Goal: Task Accomplishment & Management: Manage account settings

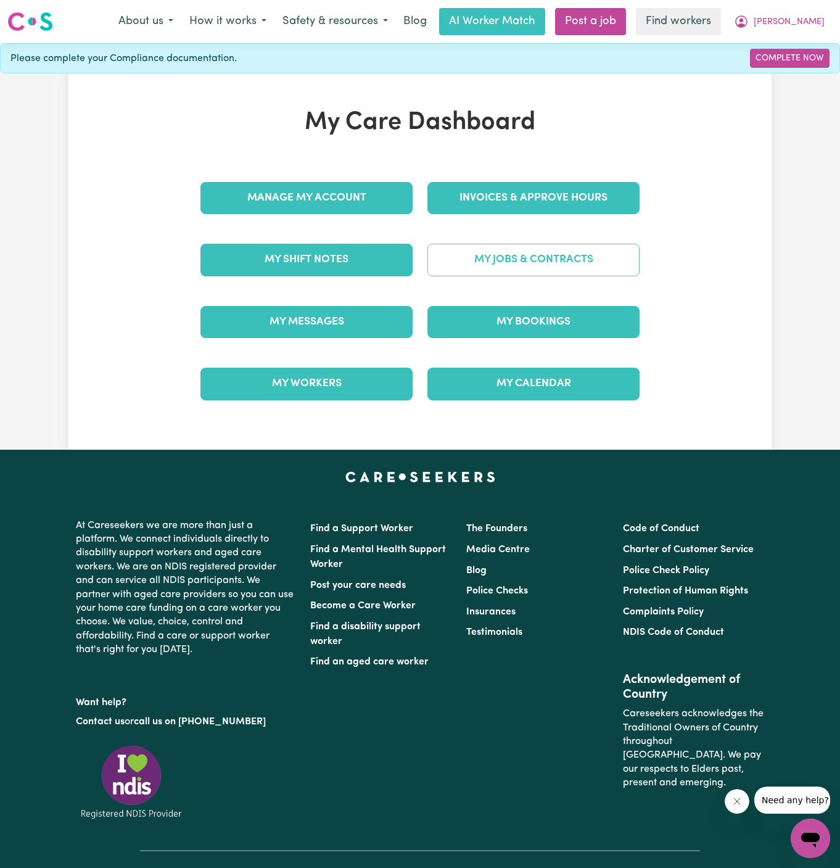
click at [537, 252] on link "My Jobs & Contracts" at bounding box center [534, 260] width 212 height 32
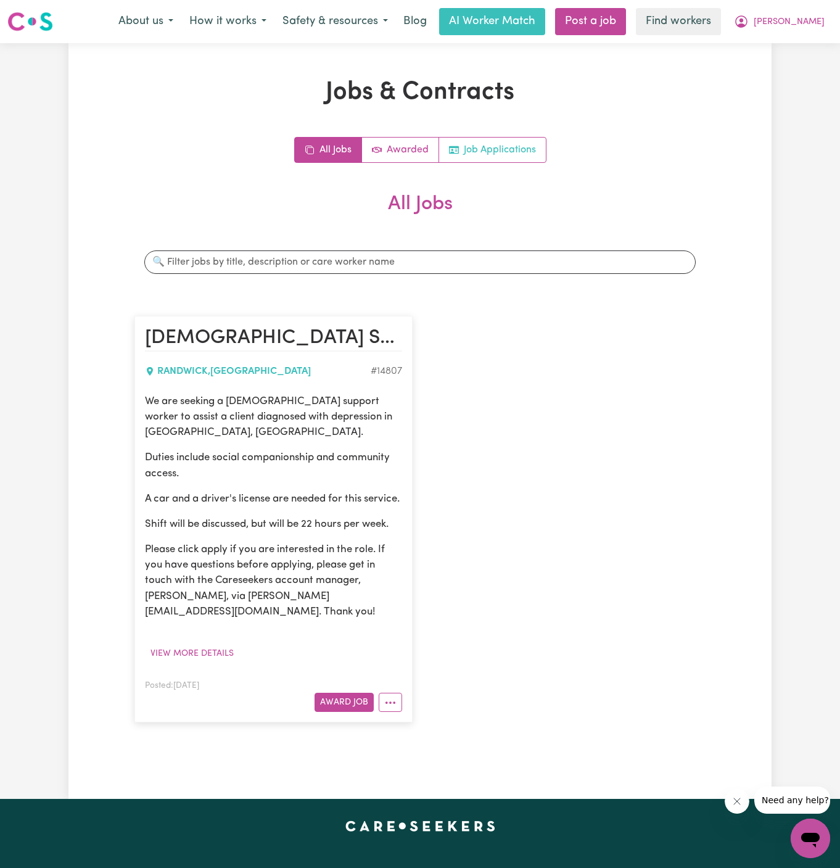
click at [498, 148] on link "Job Applications" at bounding box center [492, 150] width 107 height 25
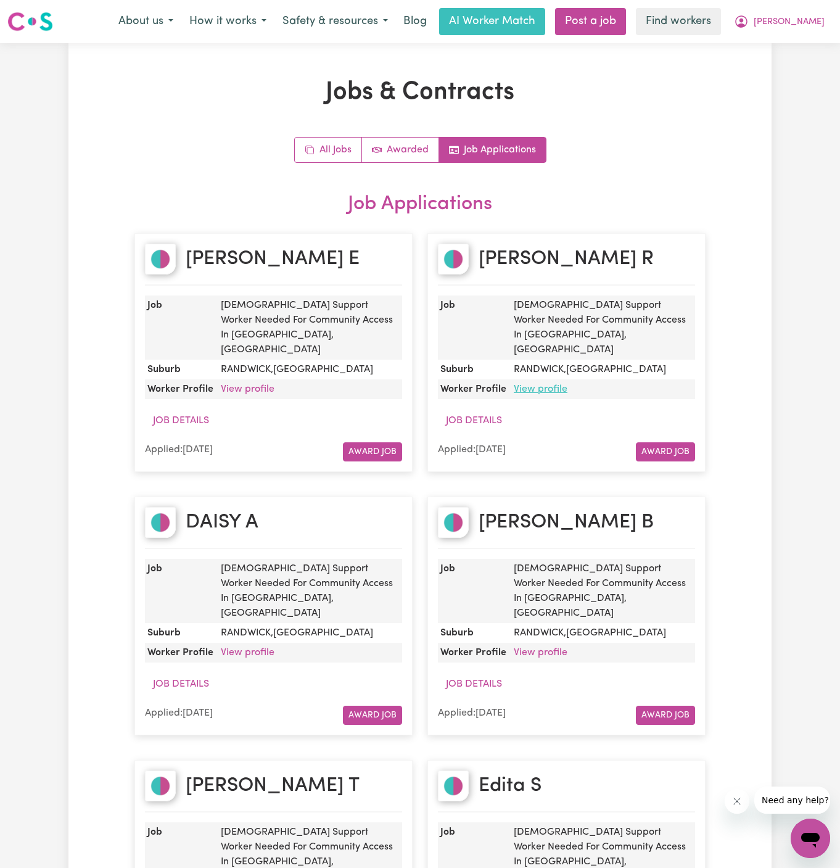
click at [541, 384] on link "View profile" at bounding box center [541, 389] width 54 height 10
click at [244, 384] on link "View profile" at bounding box center [248, 389] width 54 height 10
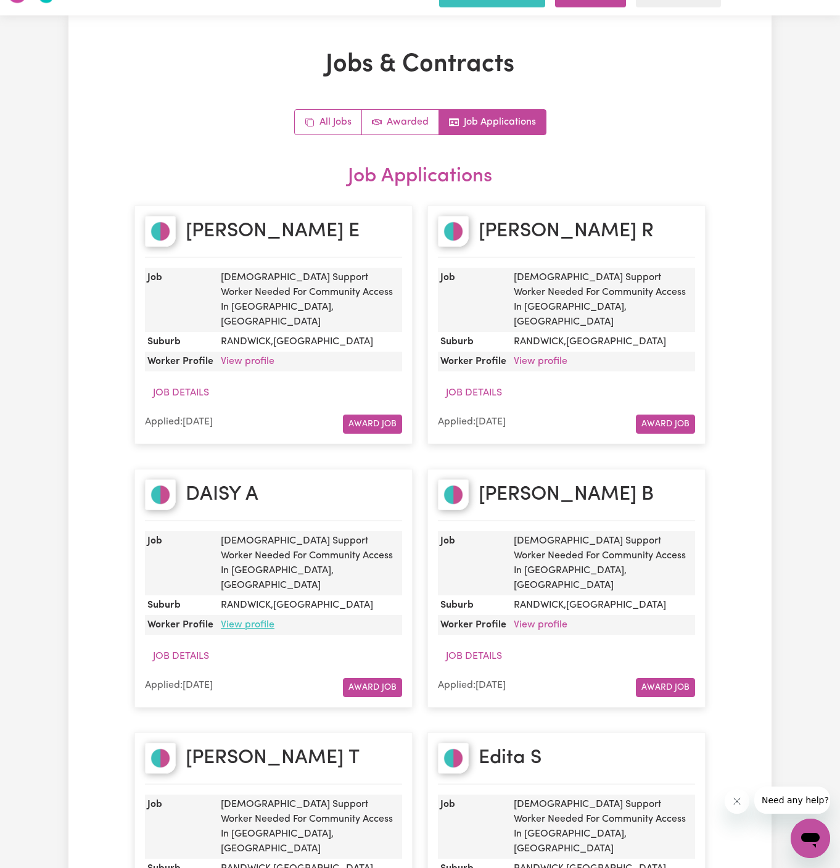
click at [250, 620] on link "View profile" at bounding box center [248, 625] width 54 height 10
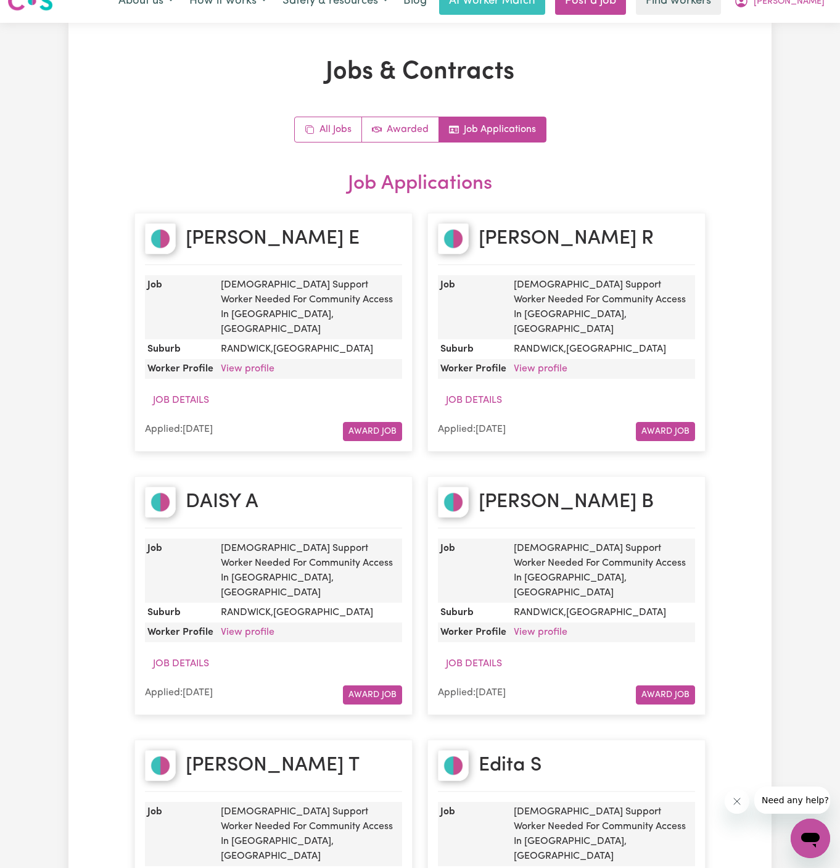
scroll to position [29, 0]
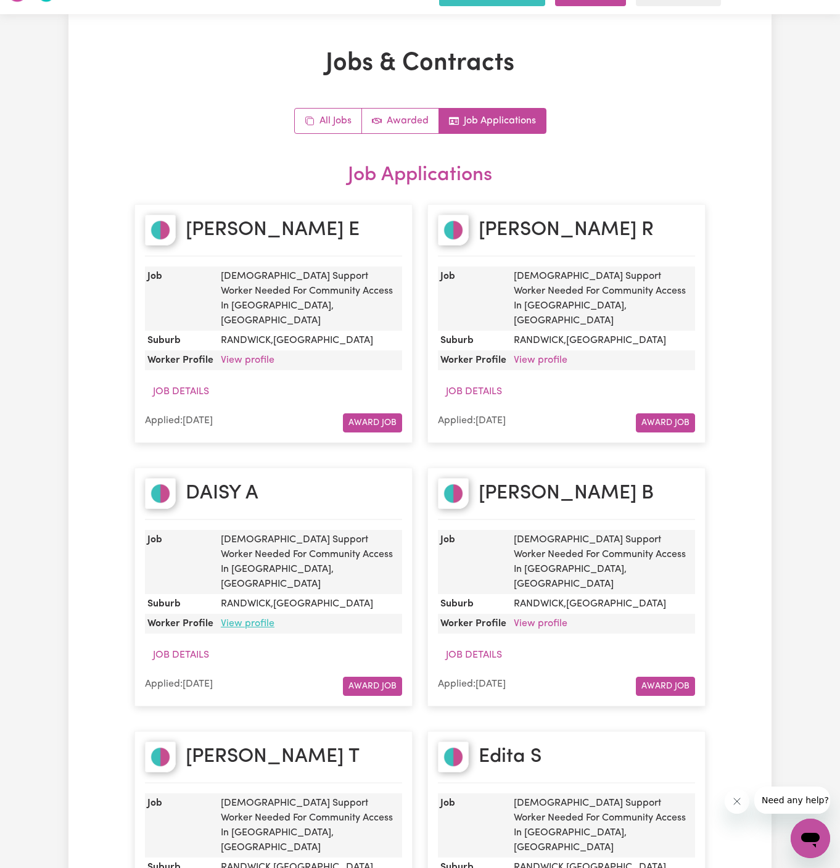
click at [255, 619] on link "View profile" at bounding box center [248, 624] width 54 height 10
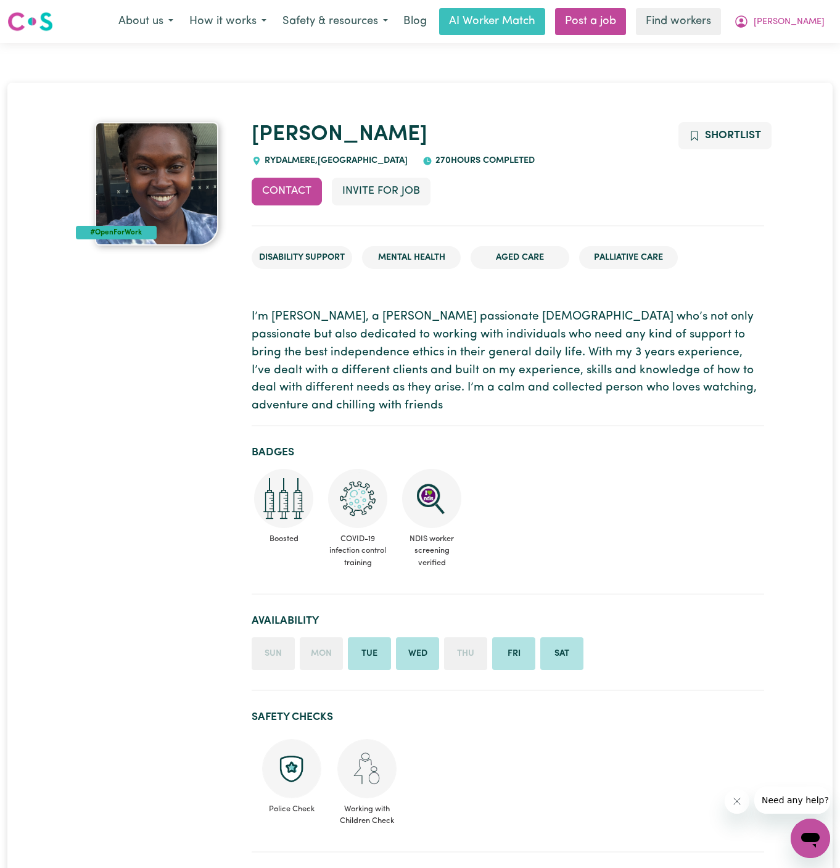
click at [295, 157] on span "RYDALMERE , New South Wales" at bounding box center [335, 160] width 146 height 9
copy span "RYDALMERE"
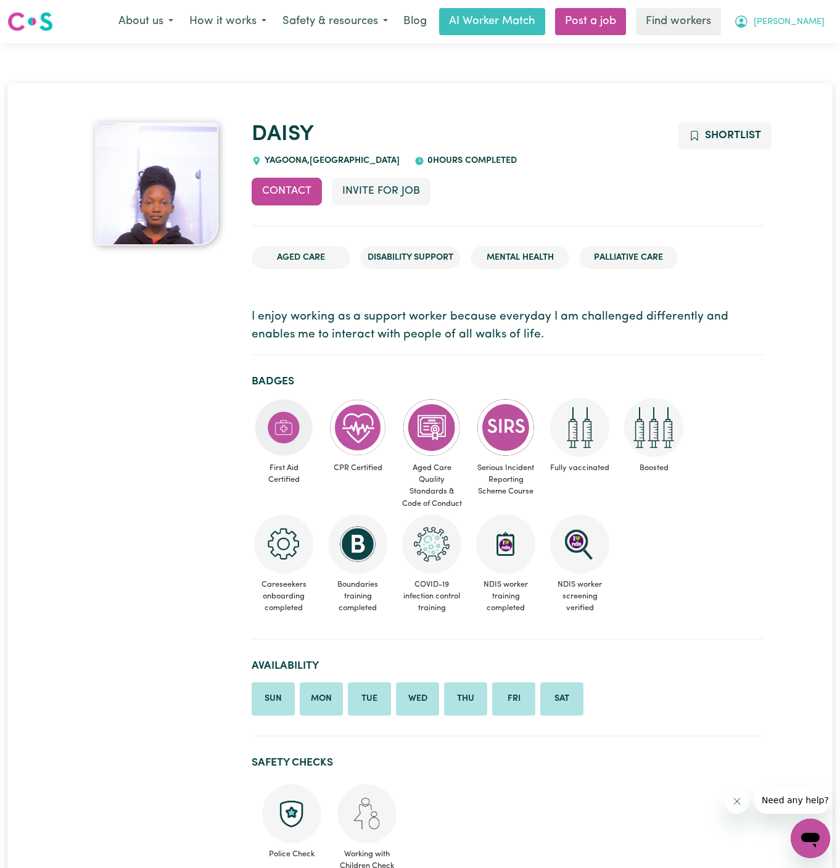
click at [812, 18] on span "[PERSON_NAME]" at bounding box center [789, 22] width 71 height 14
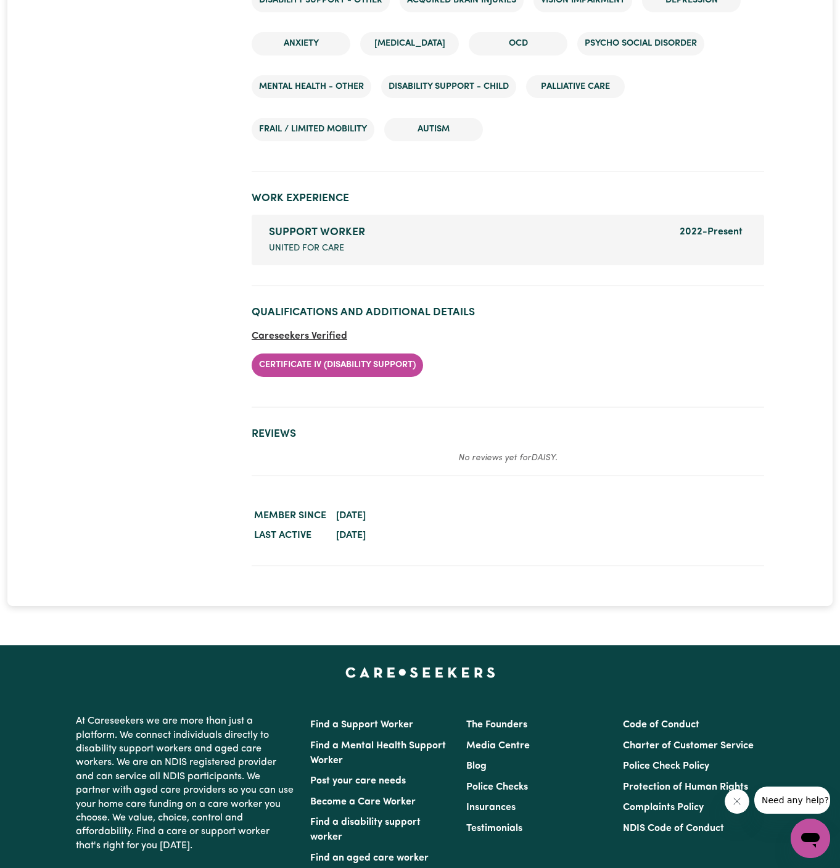
scroll to position [1975, 0]
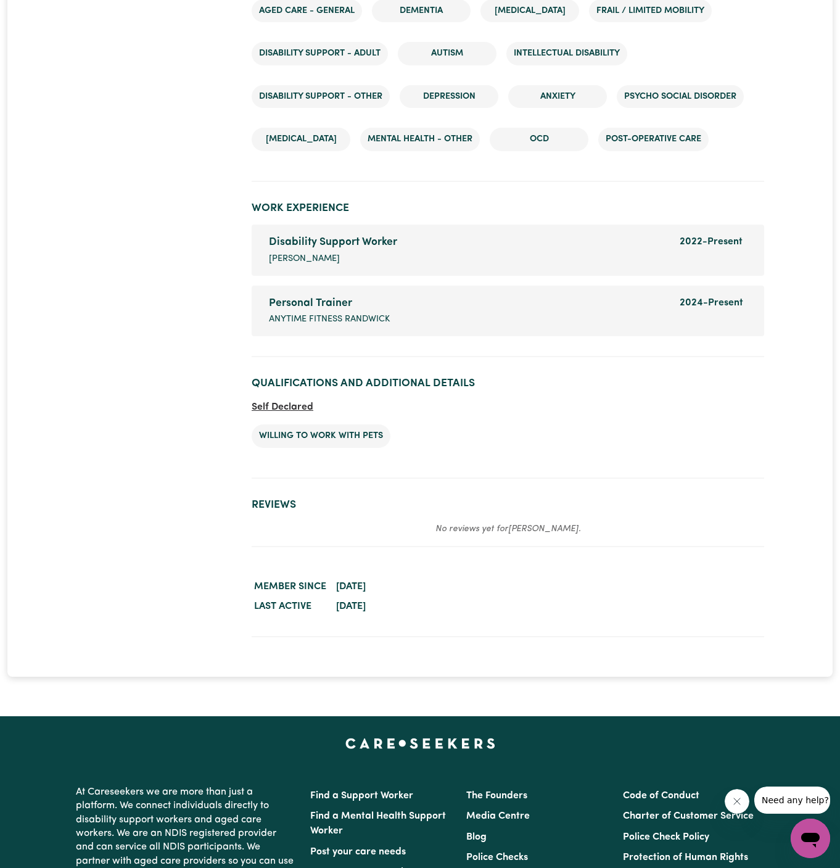
scroll to position [1614, 0]
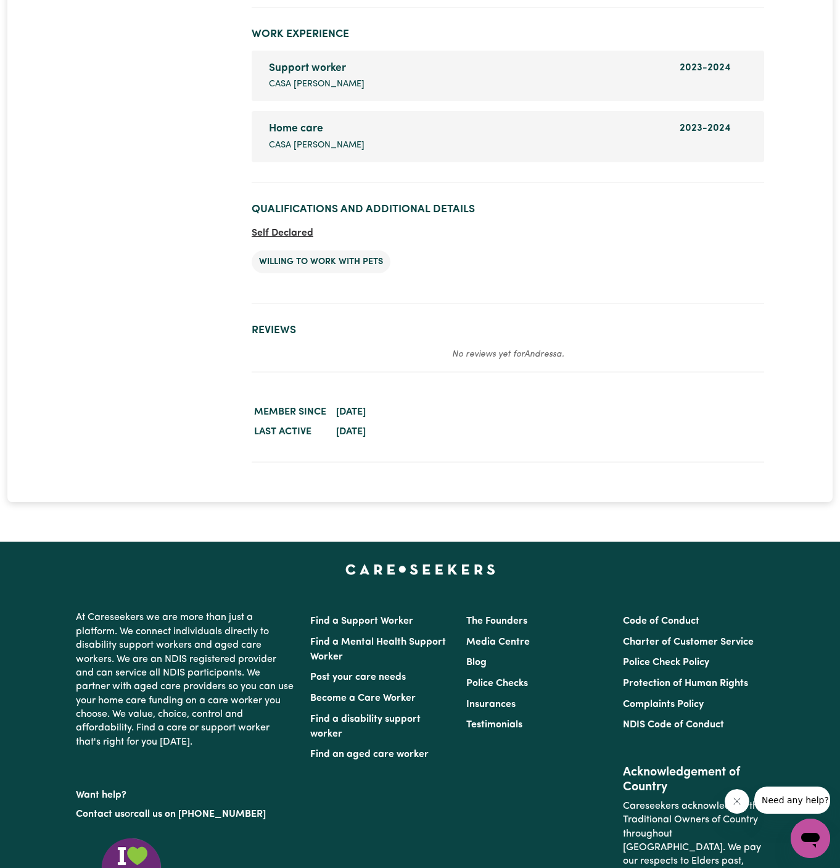
scroll to position [1956, 0]
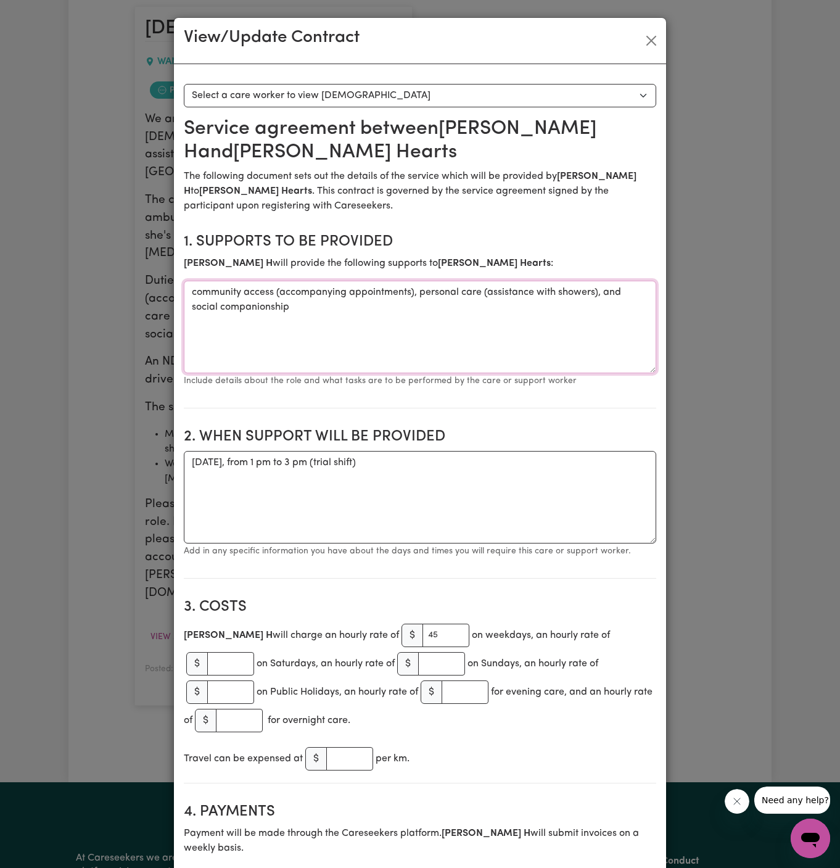
click at [313, 311] on textarea "community access (accompanying appointments), personal care (assistance with sh…" at bounding box center [420, 327] width 473 height 93
drag, startPoint x: 319, startPoint y: 311, endPoint x: 170, endPoint y: 283, distance: 152.0
click at [170, 283] on div "View/Update Contract Select a contract to view Select a care worker to view con…" at bounding box center [420, 434] width 840 height 868
click at [286, 461] on textarea "Wednesday, 18 August 2025, from 1 pm to 3 pm (trial shift)" at bounding box center [420, 497] width 473 height 93
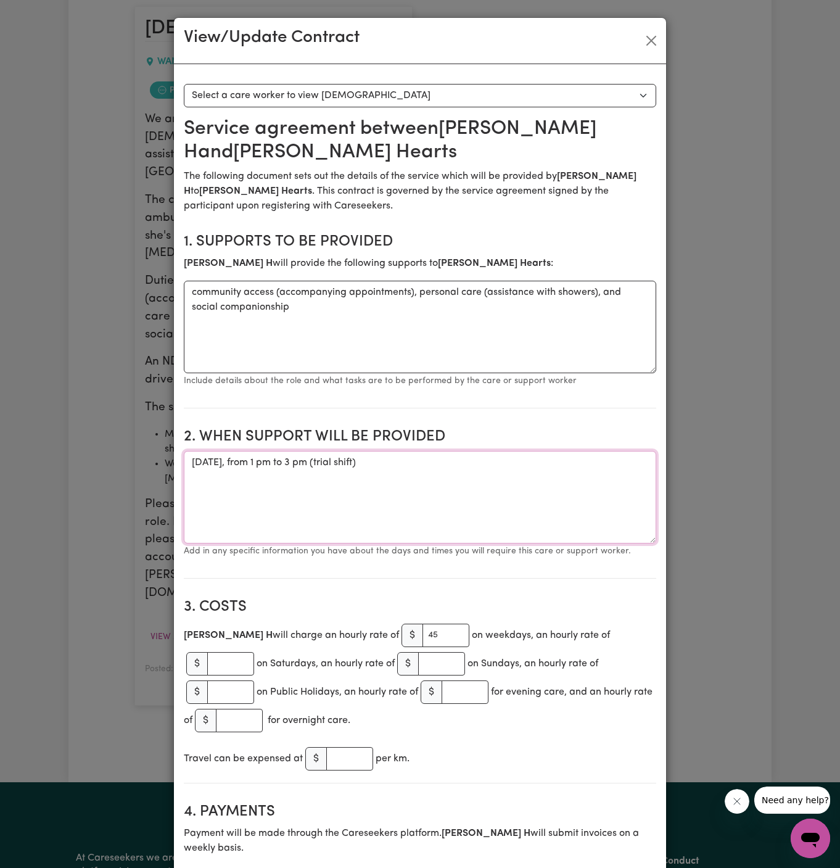
click at [286, 461] on textarea "Wednesday, 18 August 2025, from 1 pm to 3 pm (trial shift)" at bounding box center [420, 497] width 473 height 93
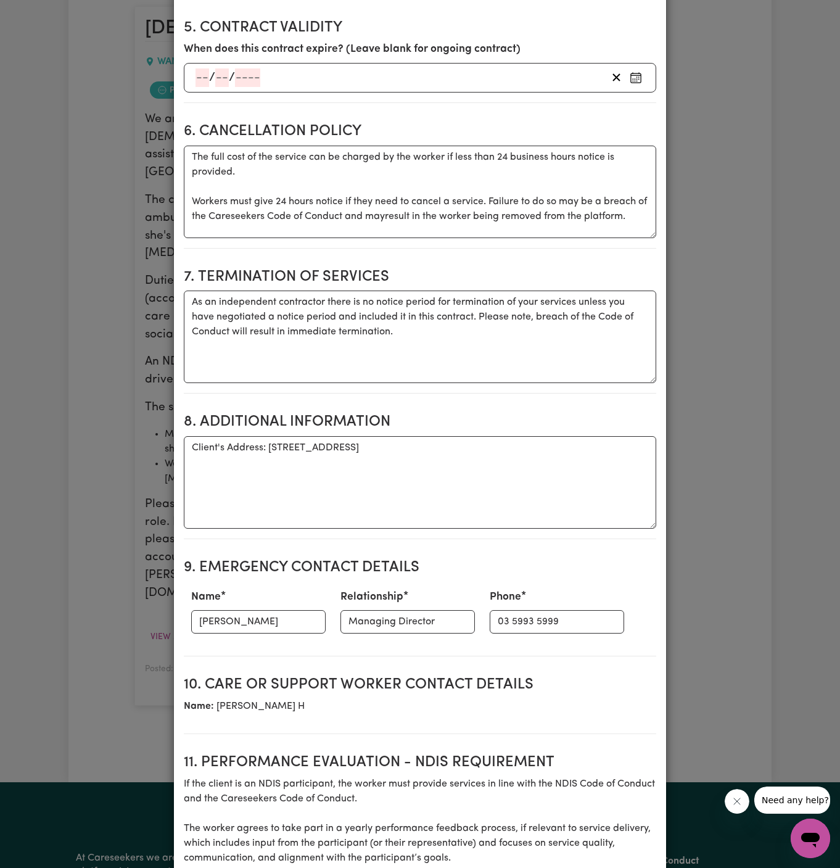
scroll to position [1114, 0]
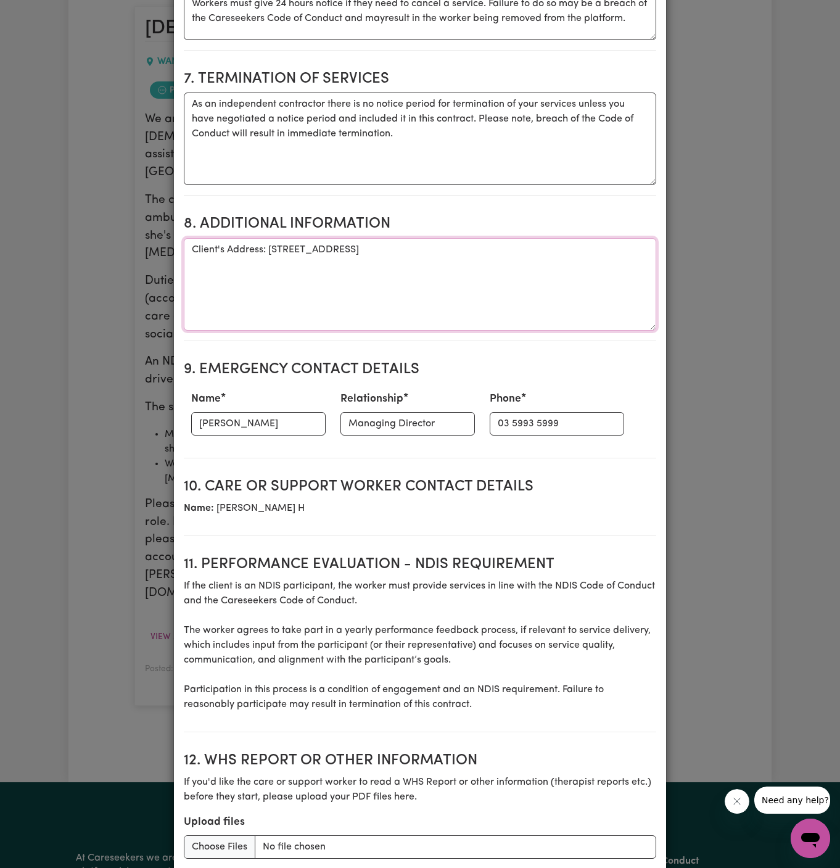
click at [343, 239] on textarea "Client's Address: Unit 508, 404 Burwood Highway, Wantirna VIC" at bounding box center [420, 284] width 473 height 93
drag, startPoint x: 270, startPoint y: 218, endPoint x: 537, endPoint y: 226, distance: 267.2
click at [537, 238] on textarea "Client's Address: Unit 508, 404 Burwood Highway, Wantirna VIC" at bounding box center [420, 284] width 473 height 93
click at [379, 254] on textarea "Client's Address: Unit 508, 404 Burwood Highway, Wantirna VIC" at bounding box center [420, 284] width 473 height 93
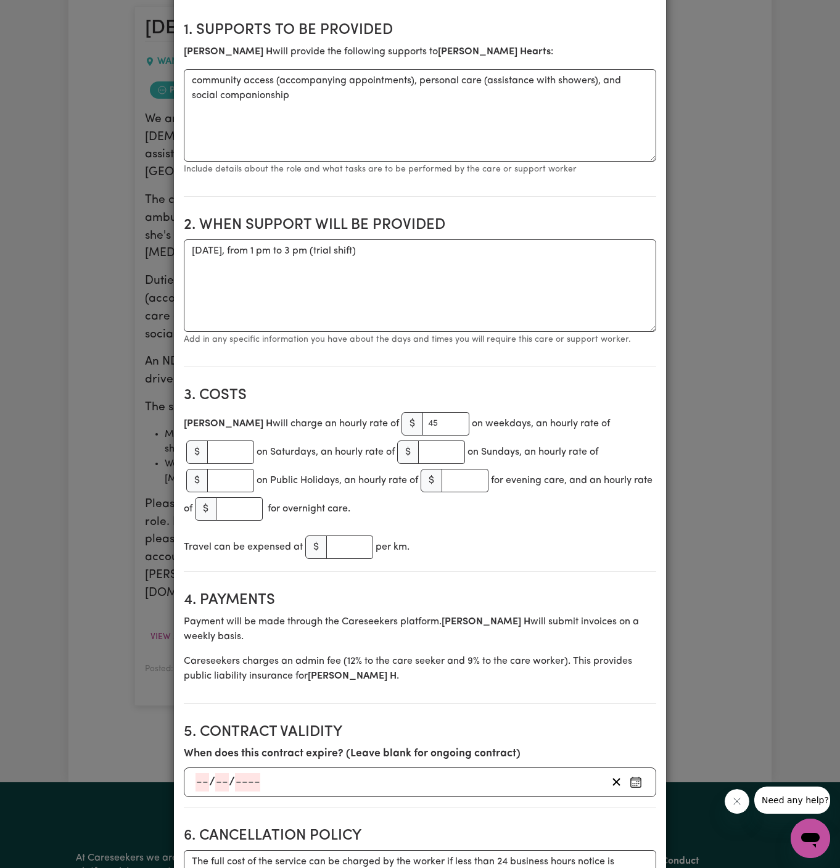
scroll to position [202, 0]
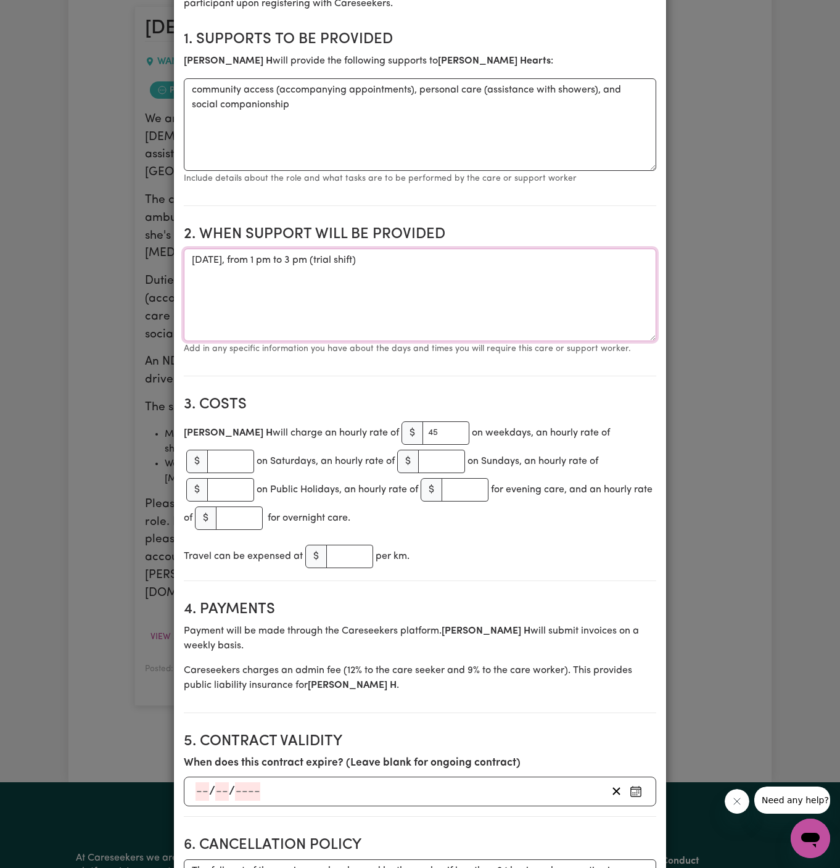
click at [297, 300] on textarea "Wednesday, 18 August 2025, from 1 pm to 3 pm (trial shift)" at bounding box center [420, 295] width 473 height 93
click at [254, 258] on textarea "Wednesday, 18 August 2025, from 1 pm to 3 pm (trial shift)" at bounding box center [420, 295] width 473 height 93
click at [371, 291] on textarea "Wednesday, 20 August 2025, from 1 pm to 3 pm (trial shift)" at bounding box center [420, 295] width 473 height 93
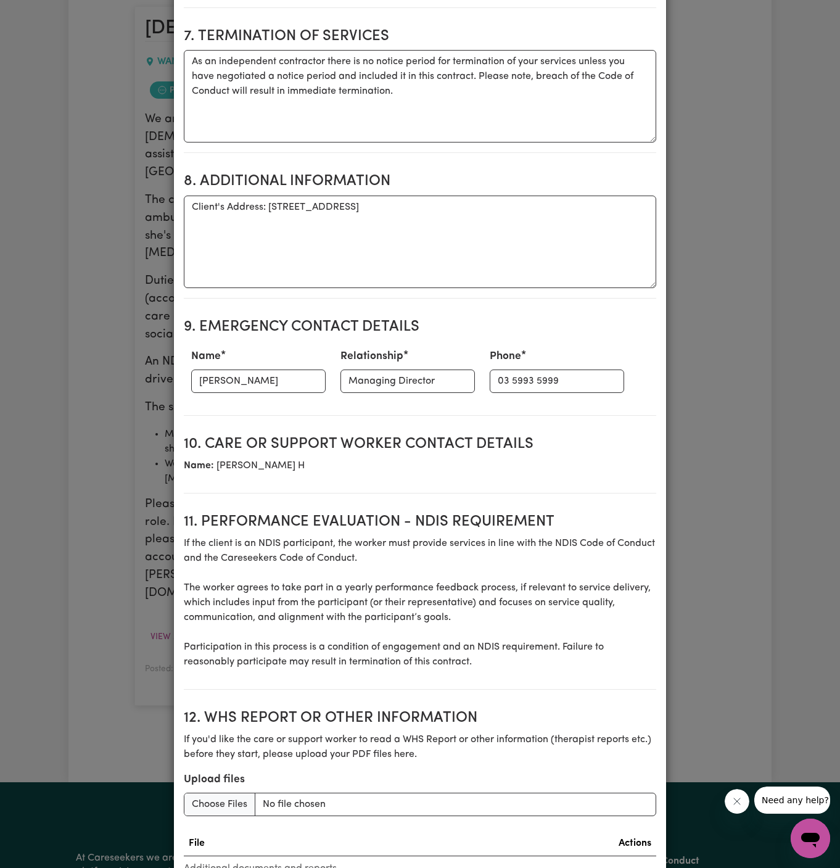
scroll to position [1248, 0]
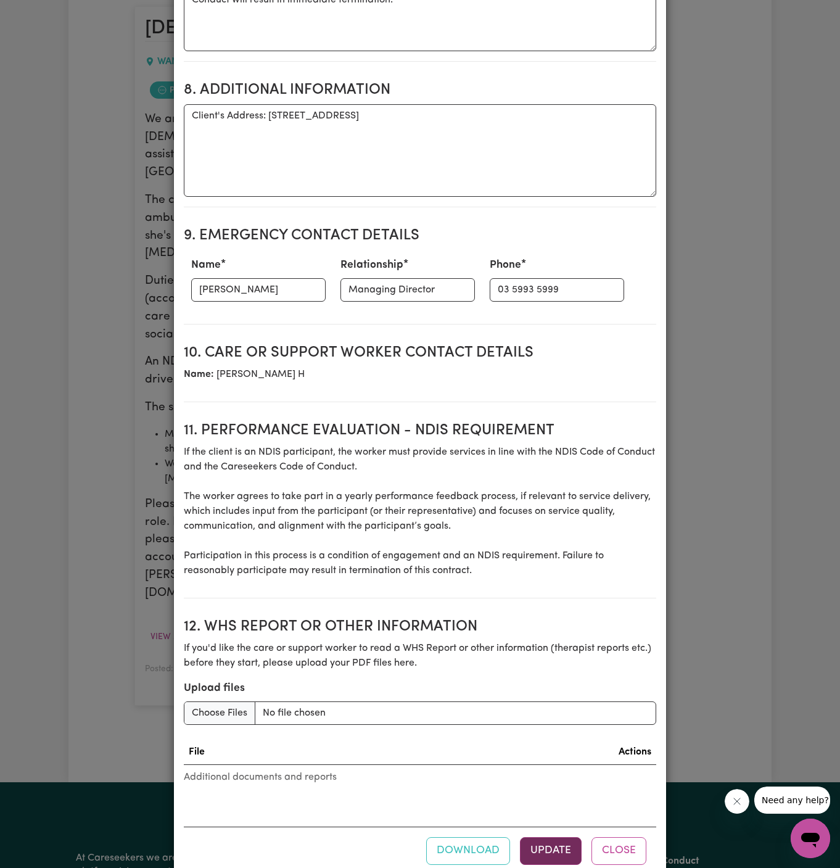
type textarea "Wednesday, 20 August 2025, from 1 pm to 3 pm (trial shift)"
click at [550, 837] on button "Update" at bounding box center [551, 850] width 62 height 27
click at [632, 837] on button "Close" at bounding box center [619, 850] width 55 height 27
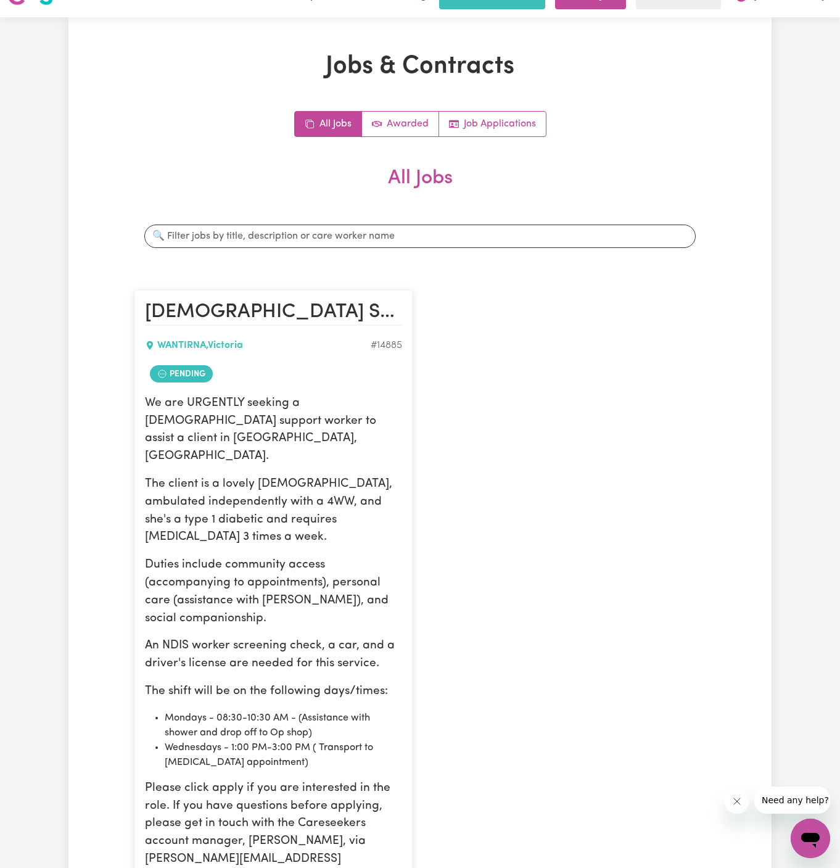
scroll to position [0, 0]
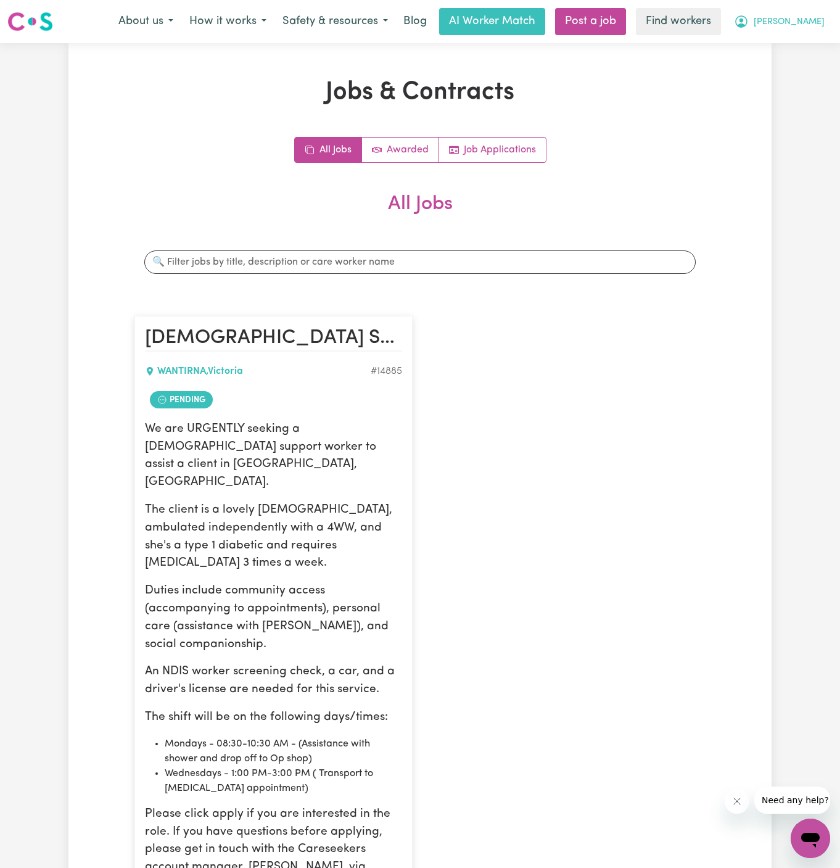
click at [815, 21] on span "Evelyn" at bounding box center [789, 22] width 71 height 14
click at [808, 66] on link "Logout" at bounding box center [783, 70] width 97 height 23
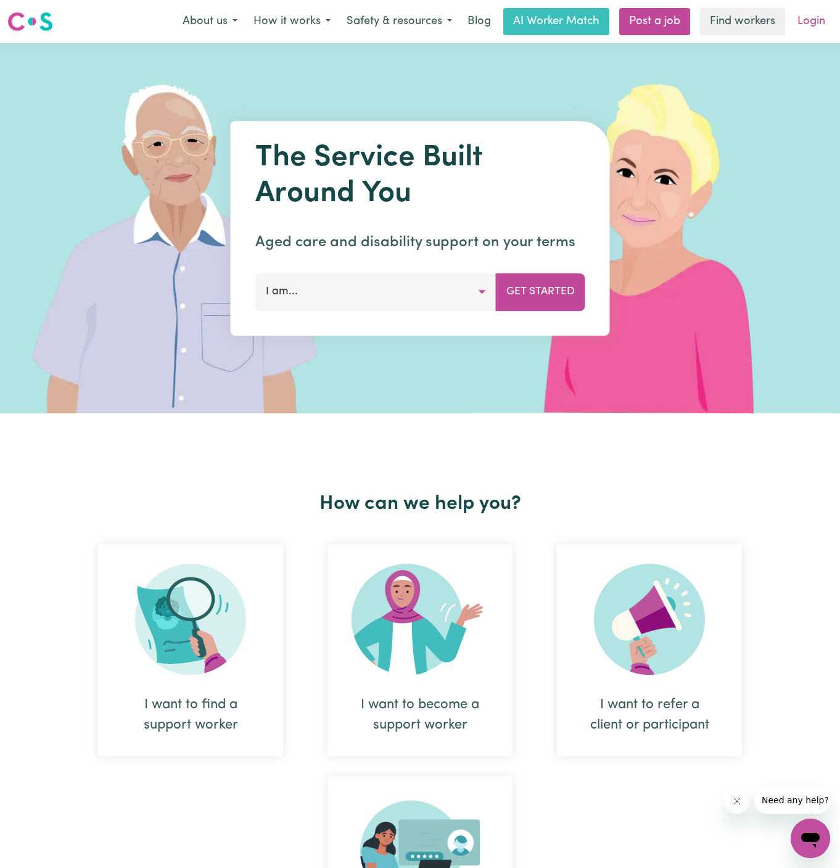
click at [820, 16] on link "Login" at bounding box center [811, 21] width 43 height 27
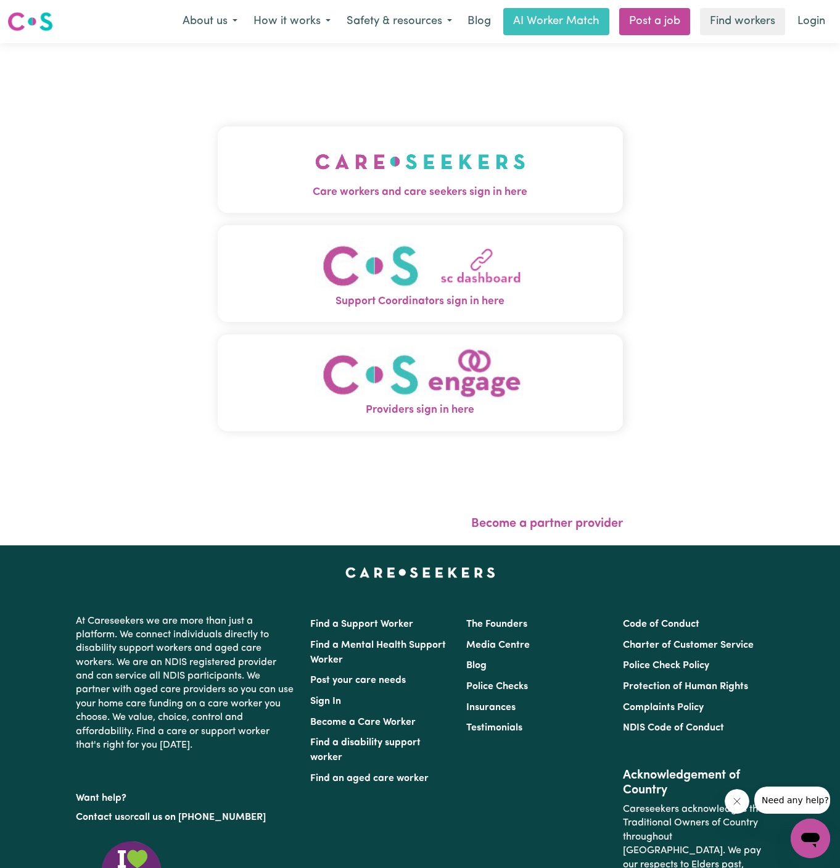
click at [384, 169] on img "Care workers and care seekers sign in here" at bounding box center [420, 162] width 210 height 46
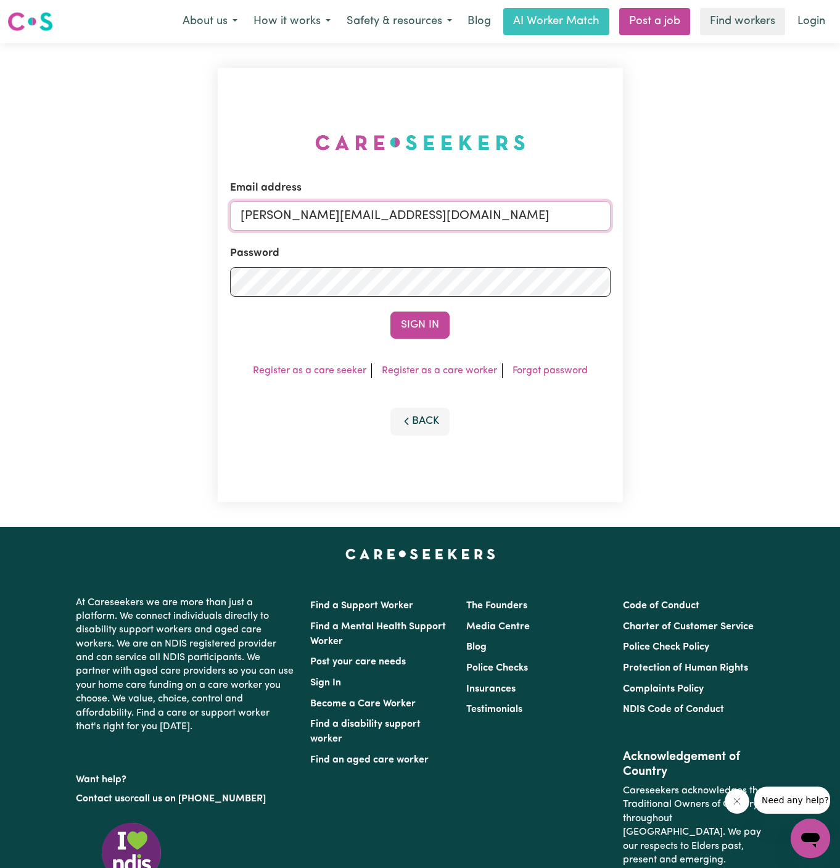
click at [453, 219] on input "dyan@careseekers.com.au" at bounding box center [420, 216] width 381 height 30
click at [602, 275] on form "Email address superuser~hsgill1336719@gmail.com Password Sign In" at bounding box center [420, 259] width 381 height 159
click at [390, 312] on button "Sign In" at bounding box center [419, 325] width 59 height 27
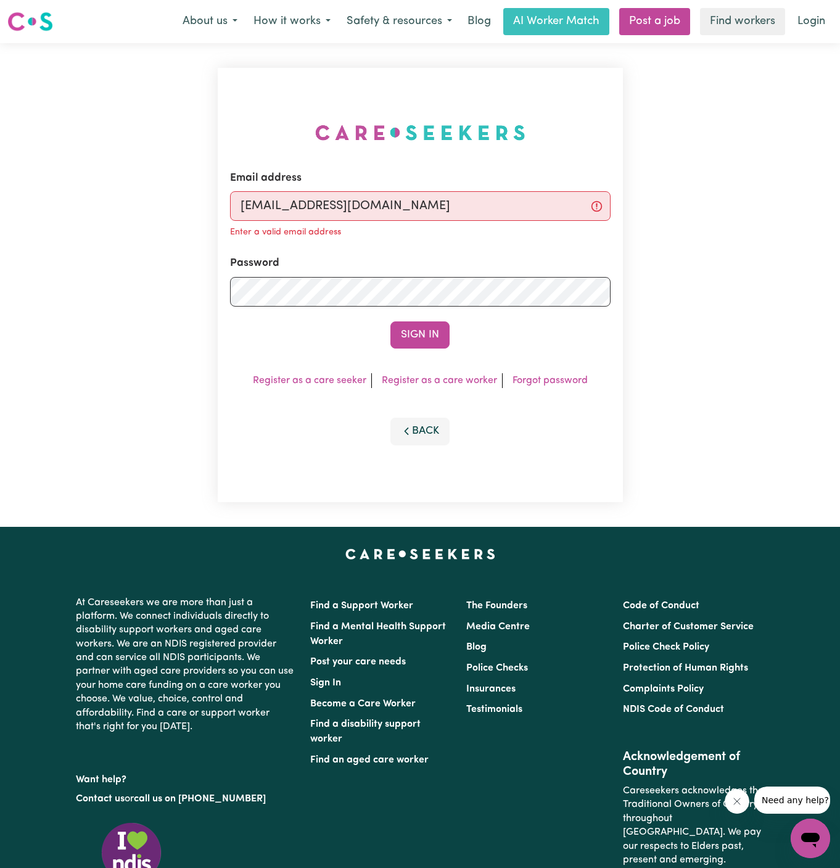
type input "superuser~LindaByronINC@careseekers.com.au"
click at [390, 321] on button "Sign In" at bounding box center [419, 334] width 59 height 27
